Goal: Navigation & Orientation: Find specific page/section

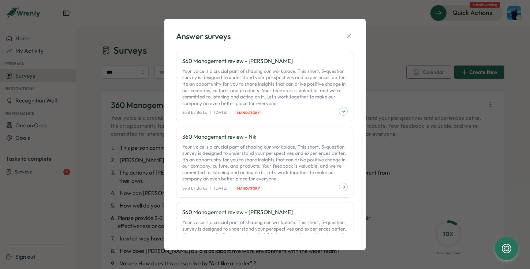
scroll to position [1988, 0]
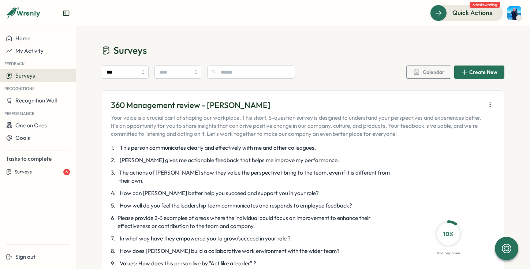
click at [26, 74] on span "Surveys" at bounding box center [25, 75] width 20 height 7
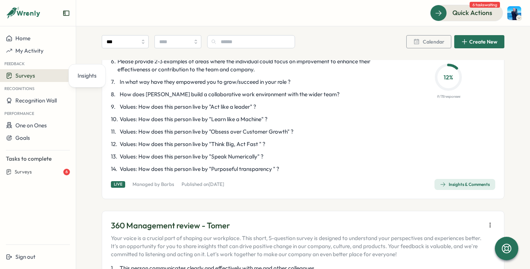
scroll to position [1636, 0]
